Goal: Register for event/course

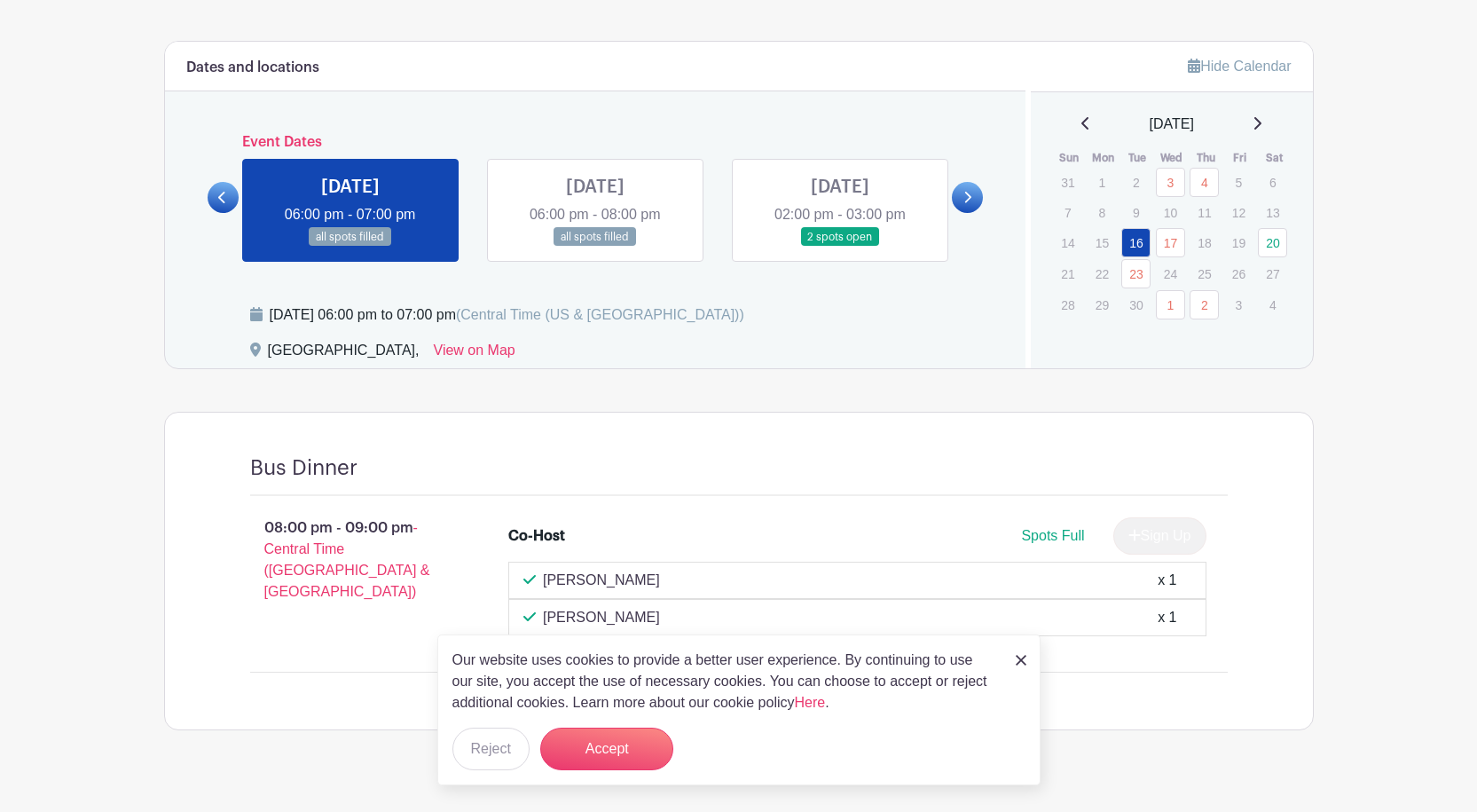
scroll to position [789, 0]
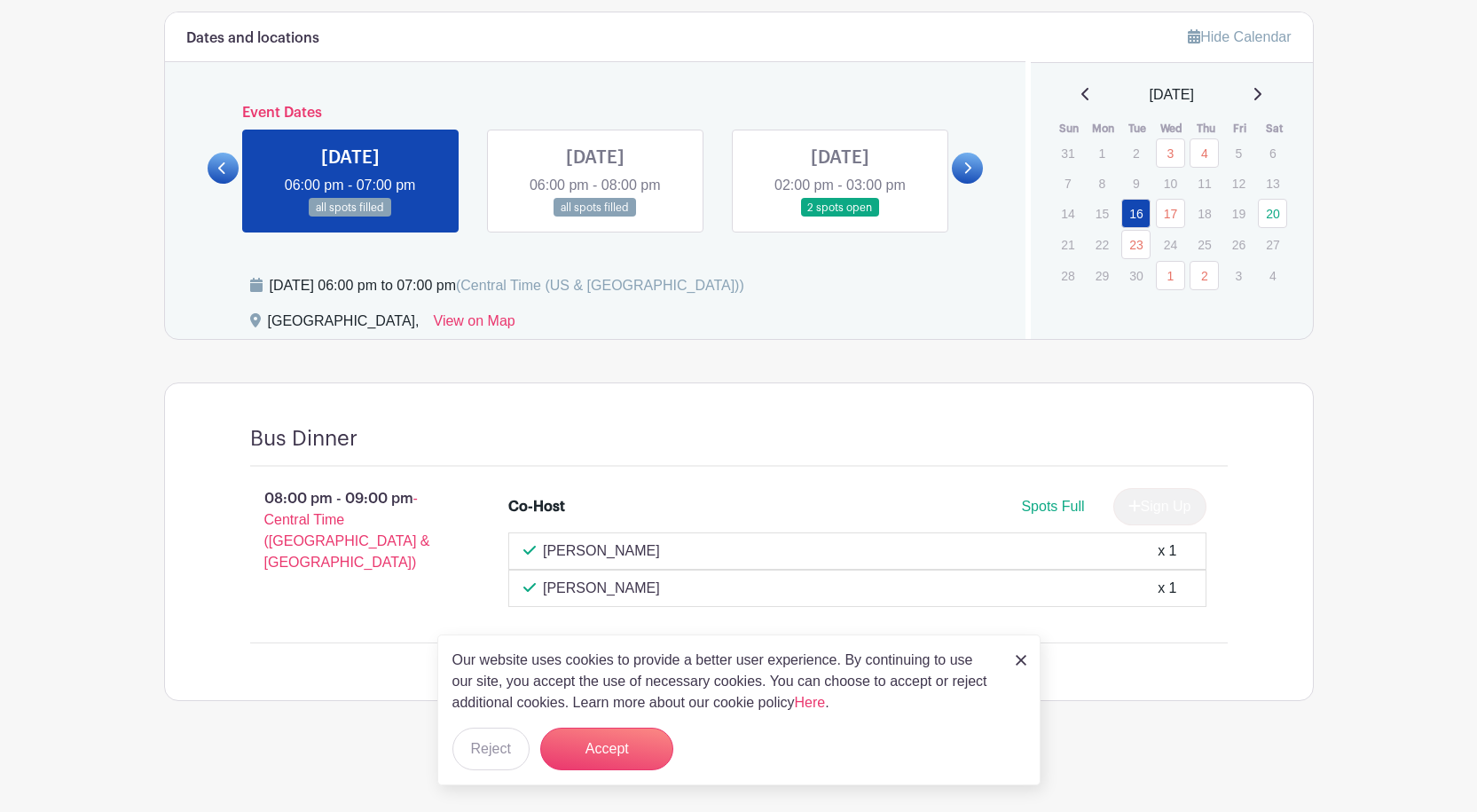
click at [840, 218] on link at bounding box center [840, 218] width 0 height 0
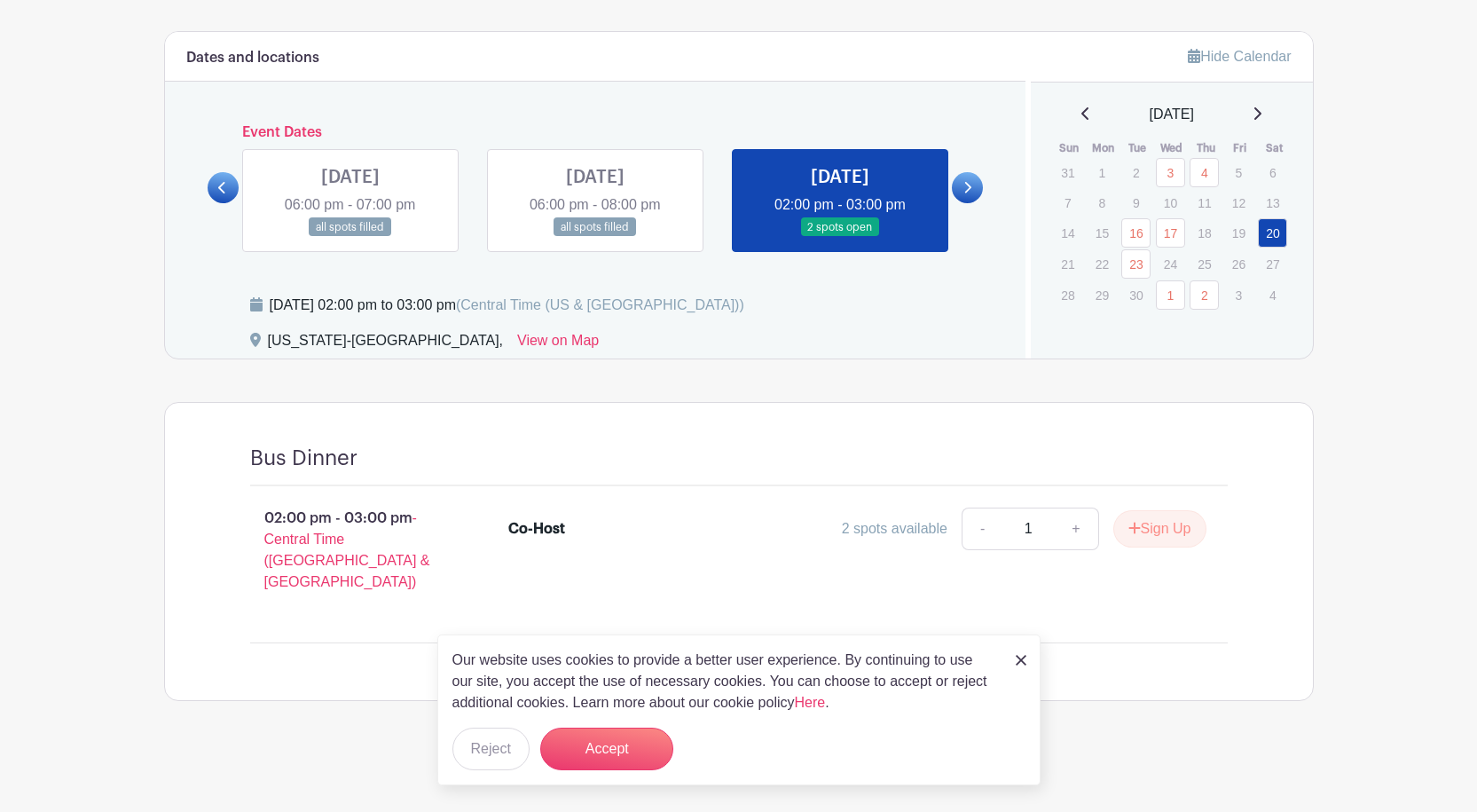
scroll to position [748, 0]
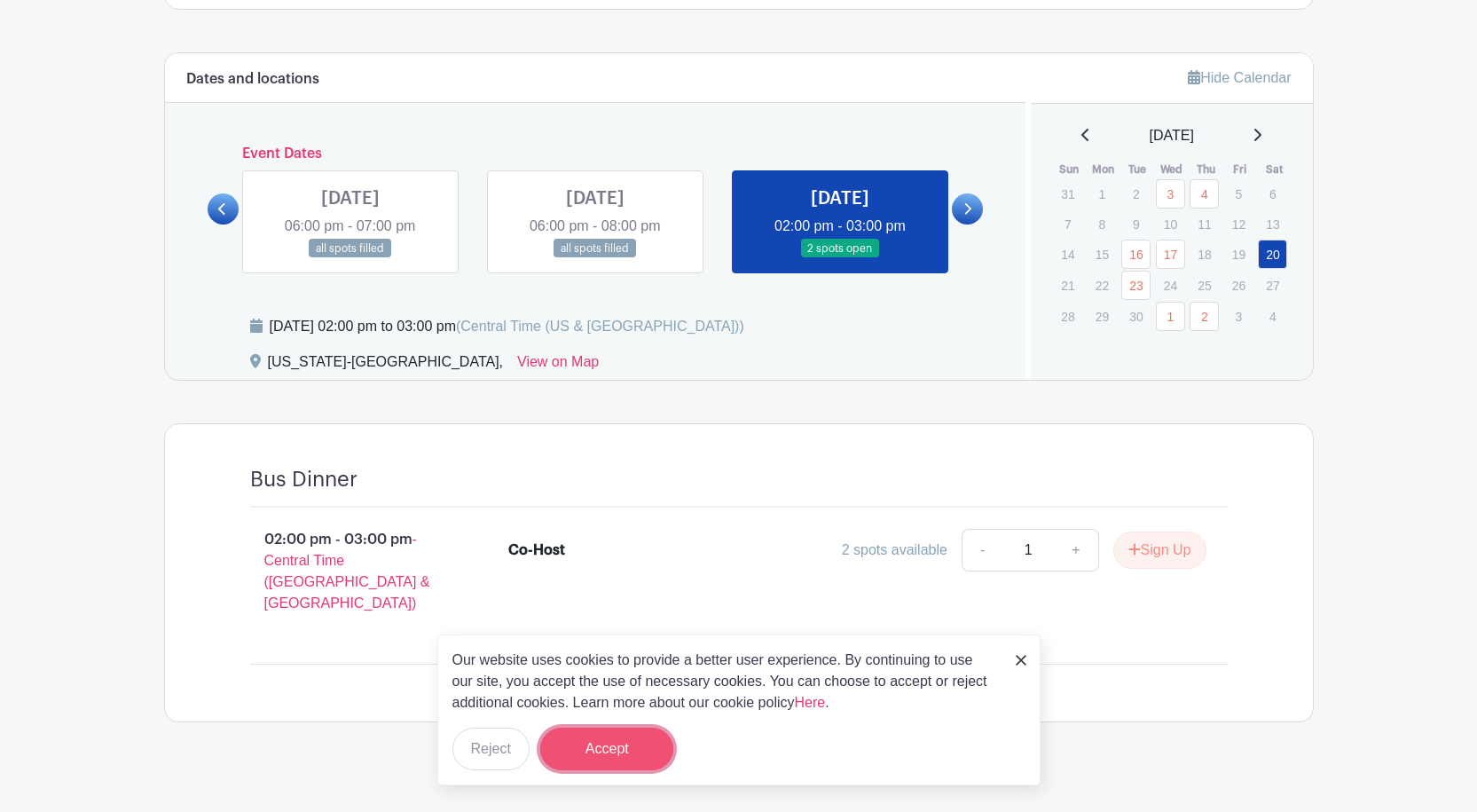
click at [617, 762] on button "Accept" at bounding box center [606, 749] width 133 height 43
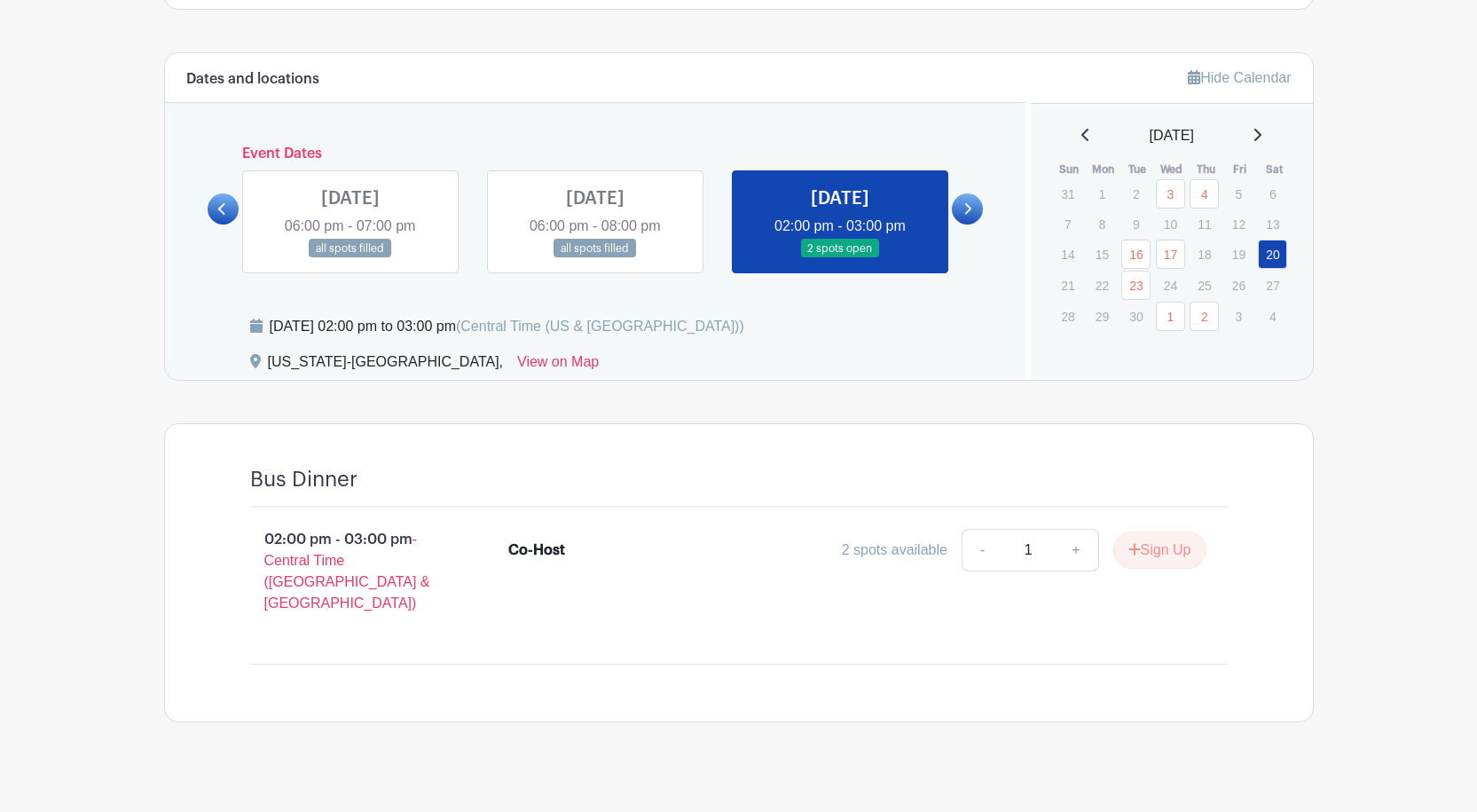
click at [965, 211] on icon at bounding box center [967, 208] width 8 height 13
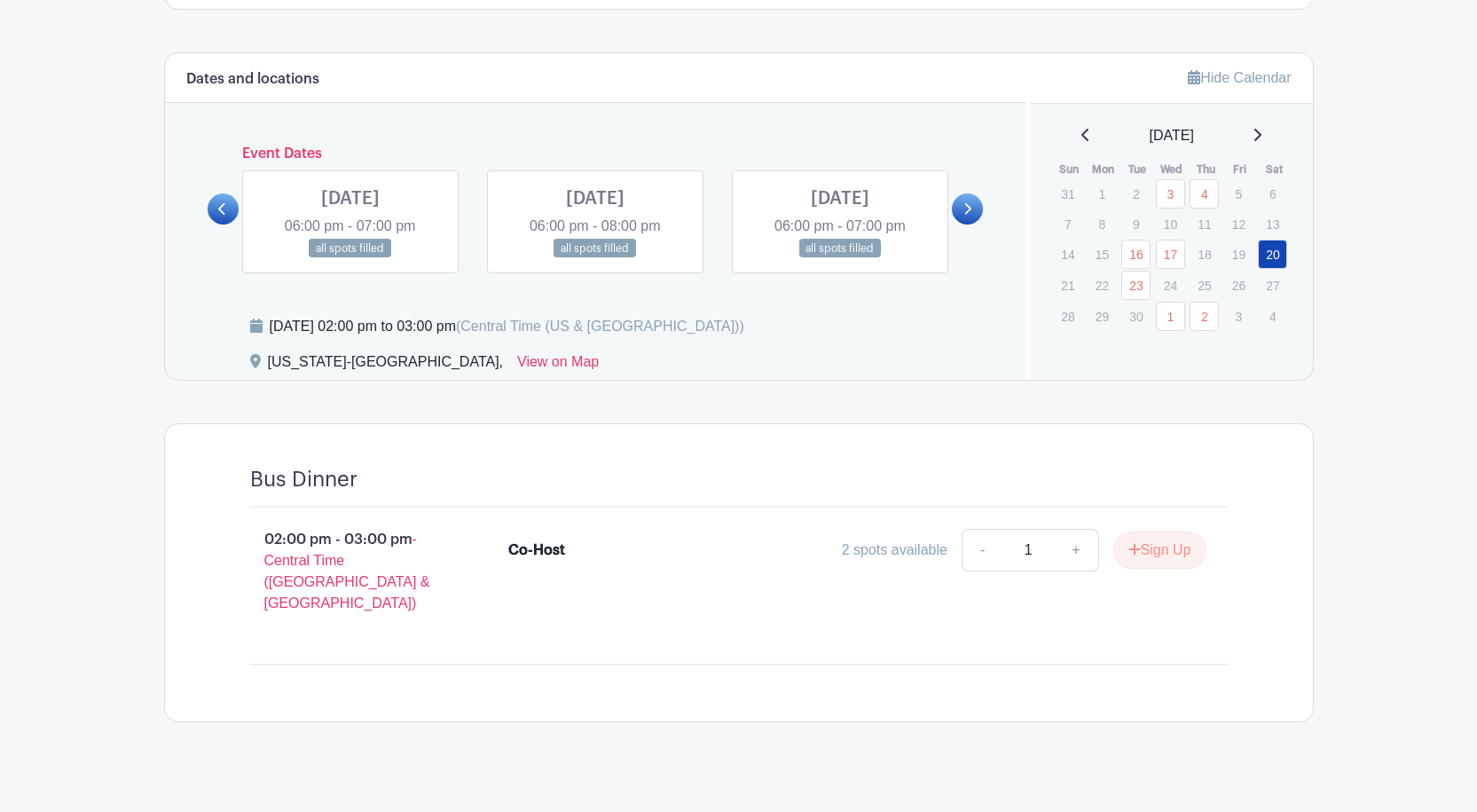
click at [965, 211] on icon at bounding box center [967, 208] width 8 height 13
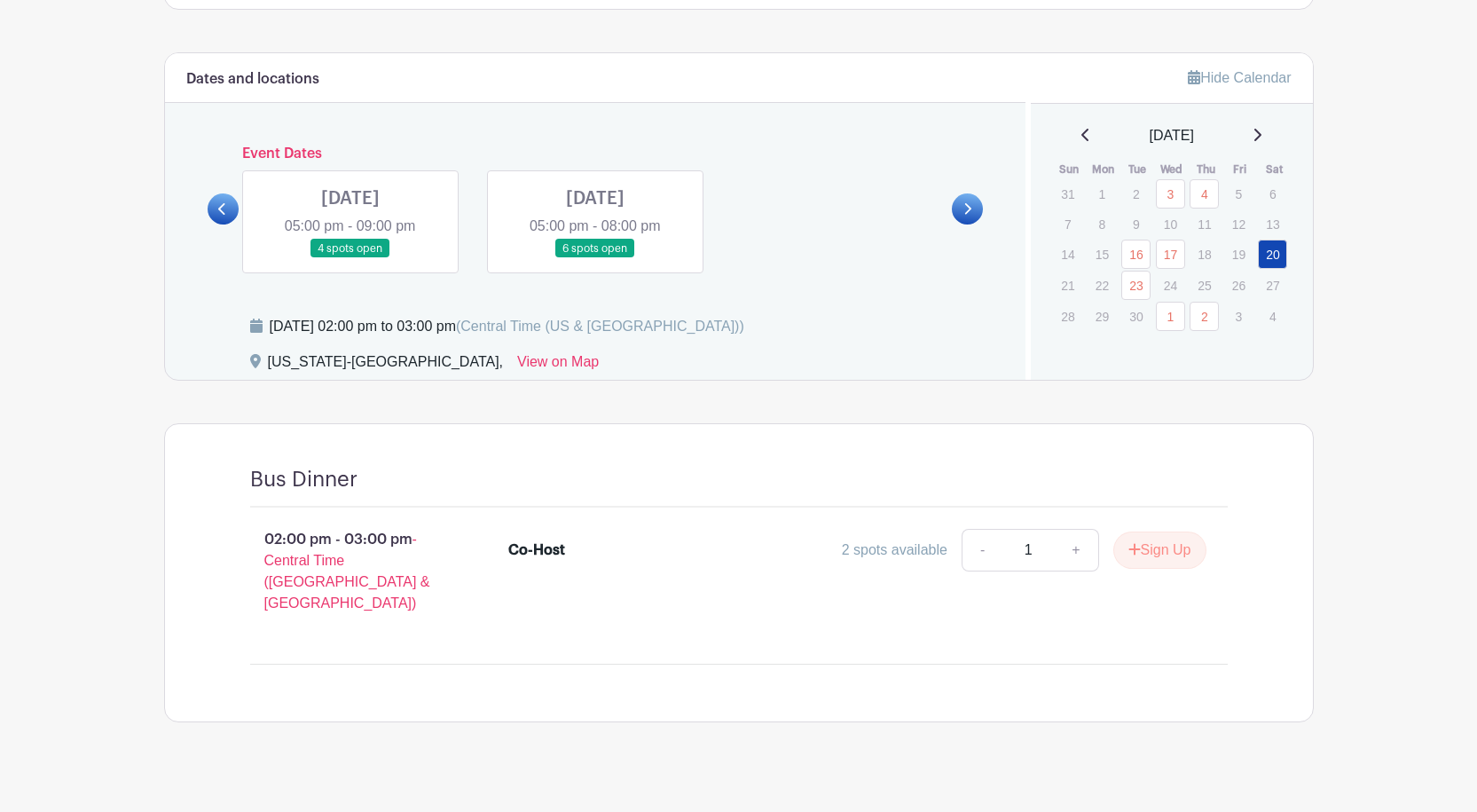
click at [351, 259] on link at bounding box center [351, 259] width 0 height 0
